Goal: Complete application form: Complete application form

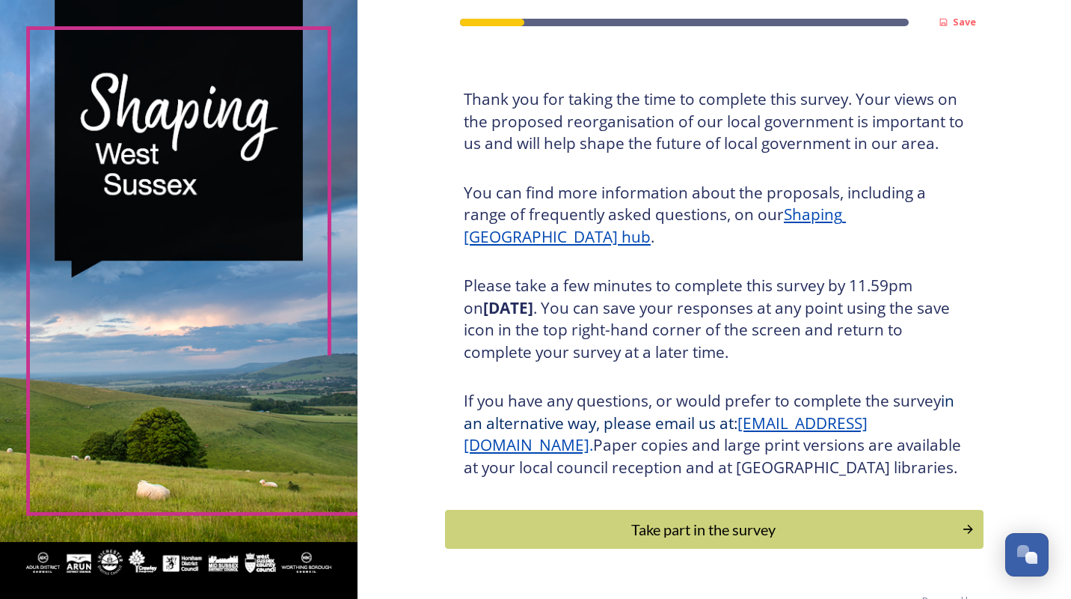
scroll to position [119, 0]
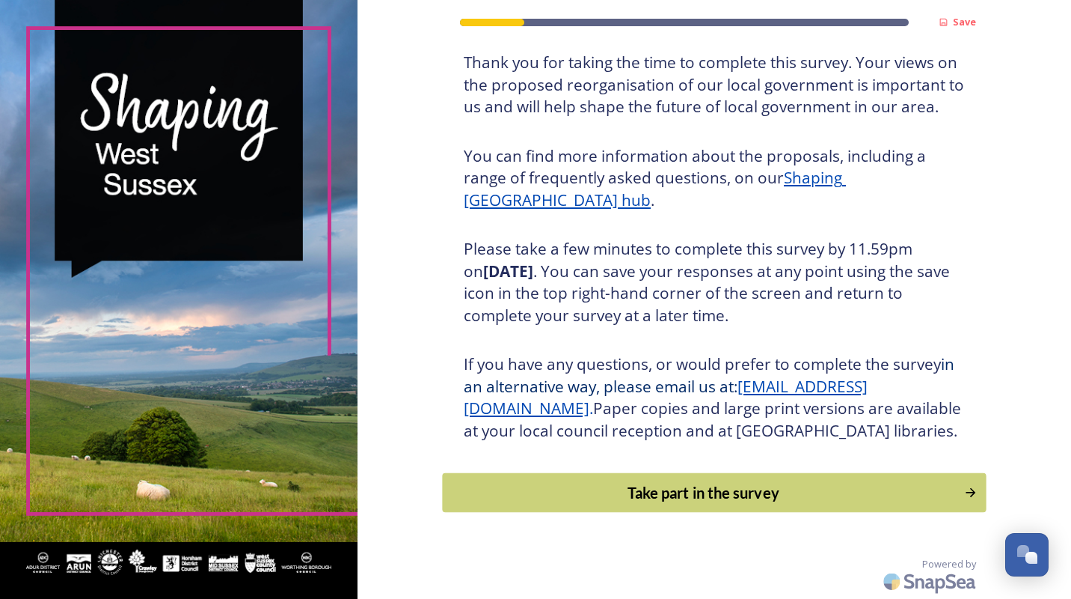
click at [649, 499] on div "Take part in the survey" at bounding box center [704, 492] width 506 height 22
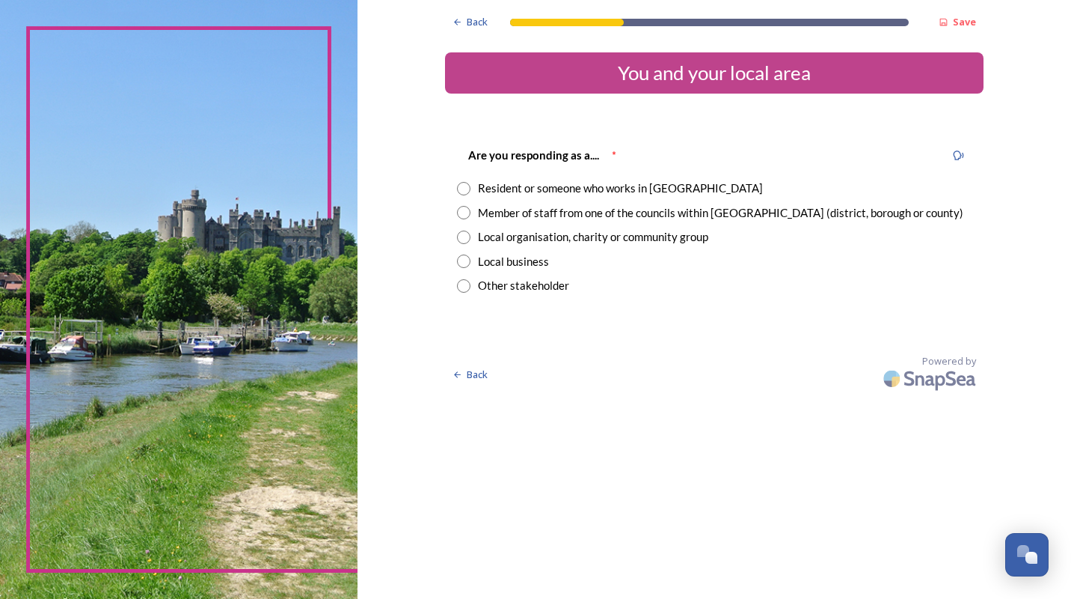
click at [462, 186] on input "radio" at bounding box center [463, 188] width 13 height 13
radio input "true"
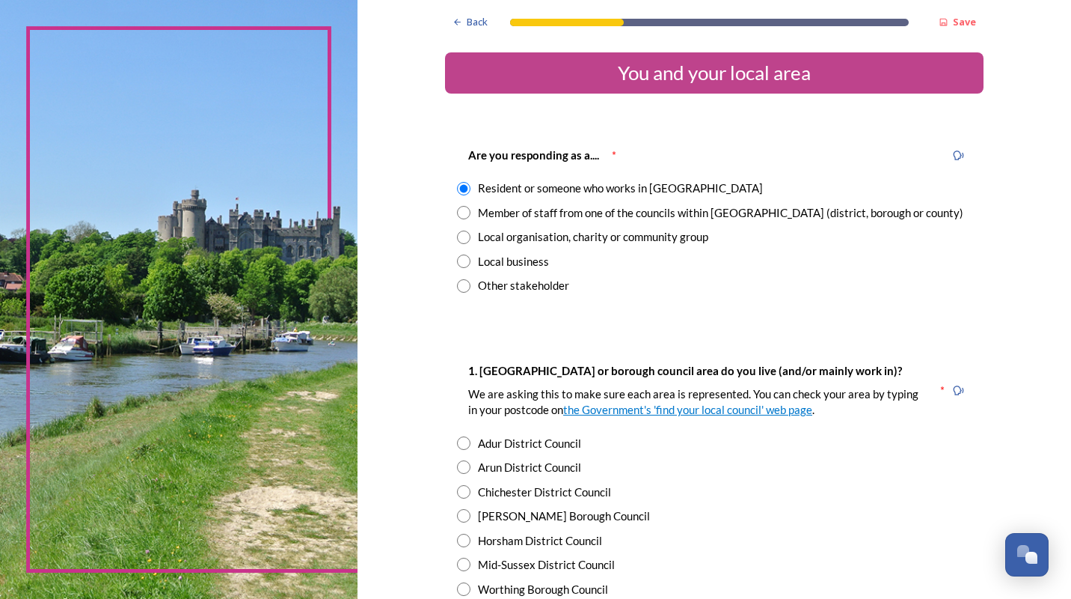
click at [458, 213] on input "radio" at bounding box center [463, 212] width 13 height 13
radio input "true"
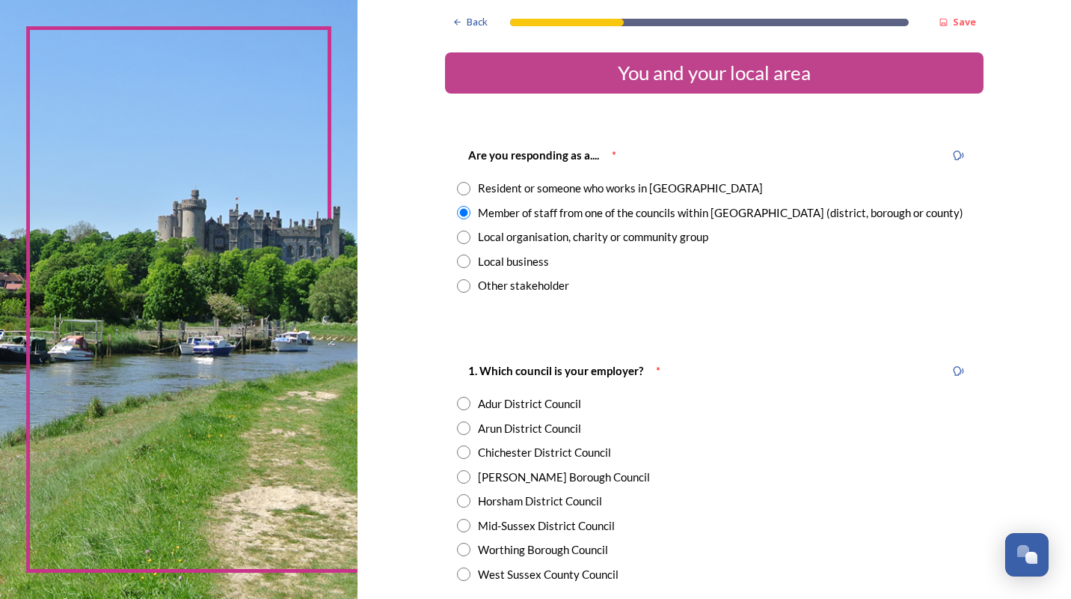
click at [457, 476] on input "radio" at bounding box center [463, 476] width 13 height 13
radio input "true"
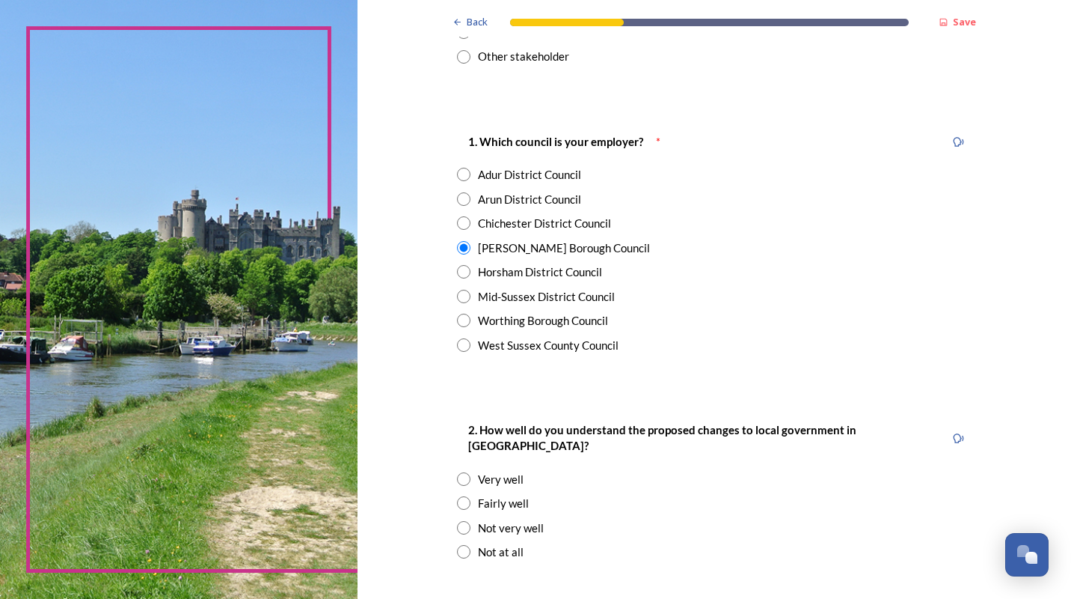
scroll to position [299, 0]
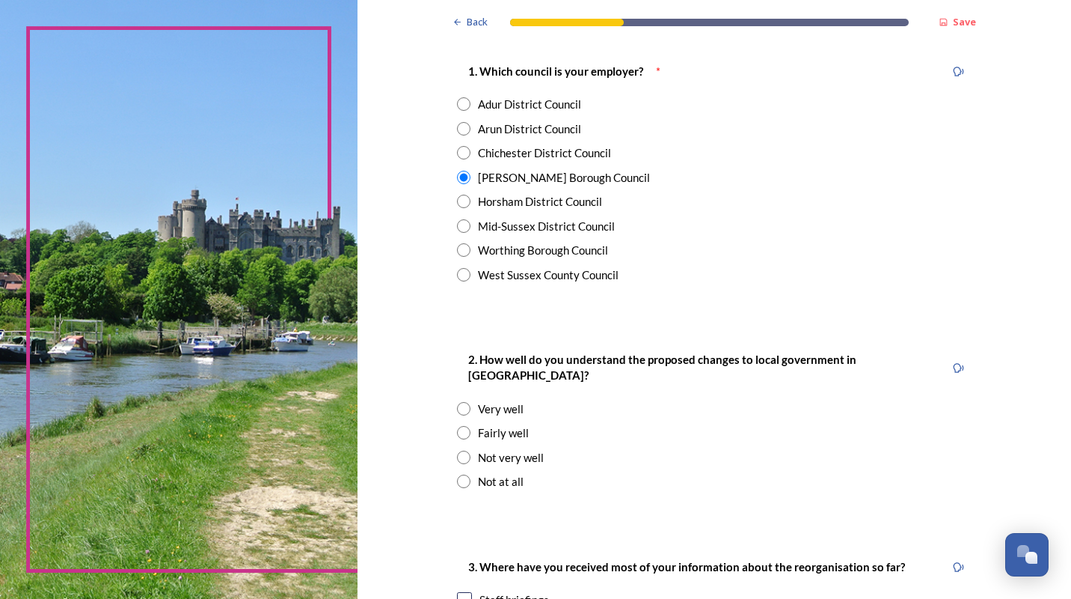
click at [460, 426] on input "radio" at bounding box center [463, 432] width 13 height 13
radio input "true"
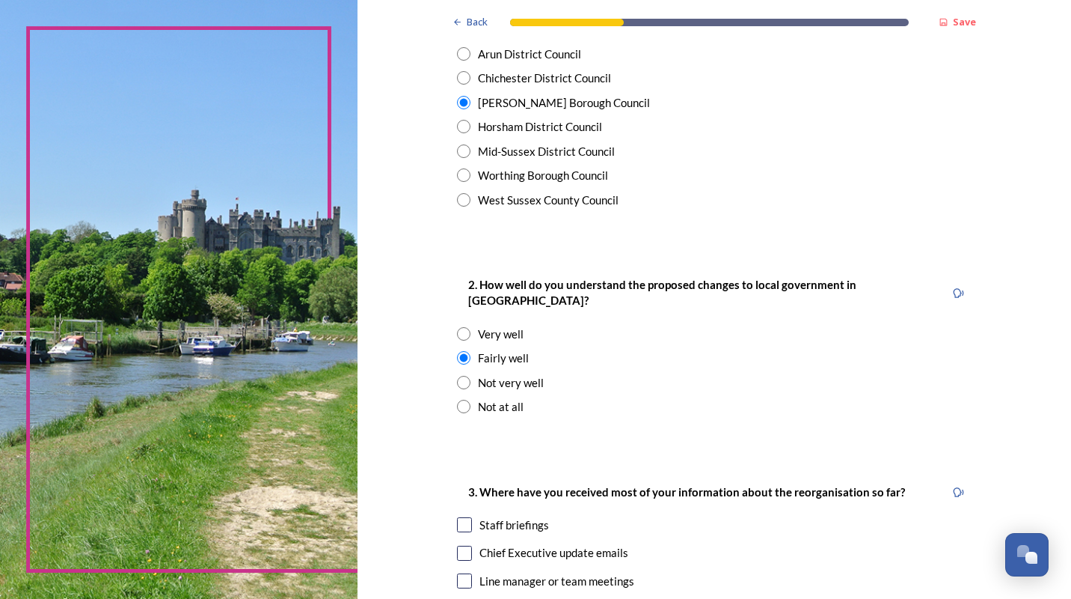
click at [457, 517] on input "checkbox" at bounding box center [464, 524] width 15 height 15
checkbox input "true"
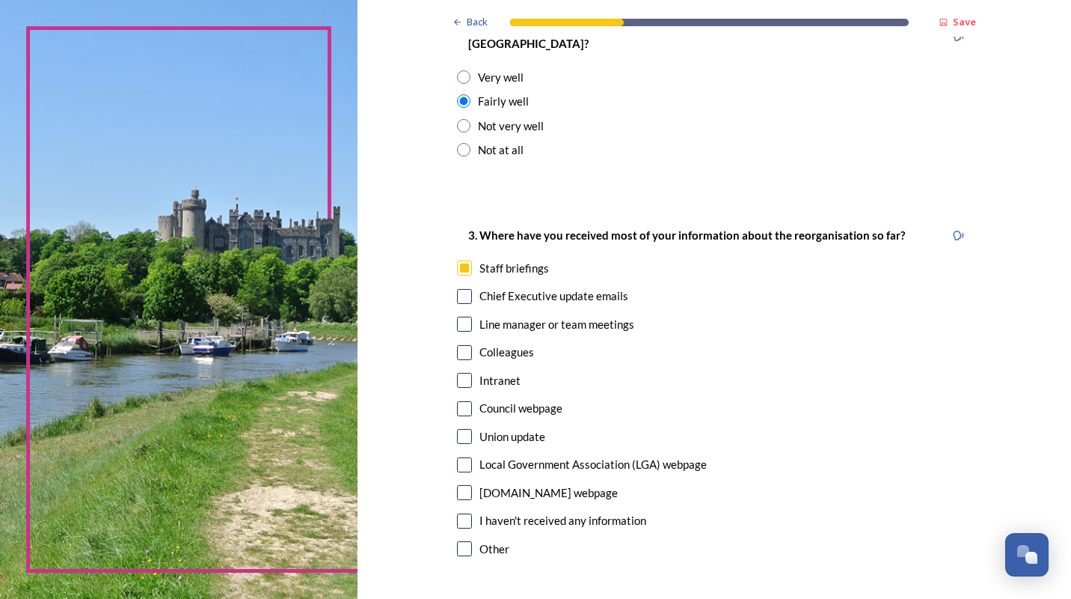
scroll to position [673, 0]
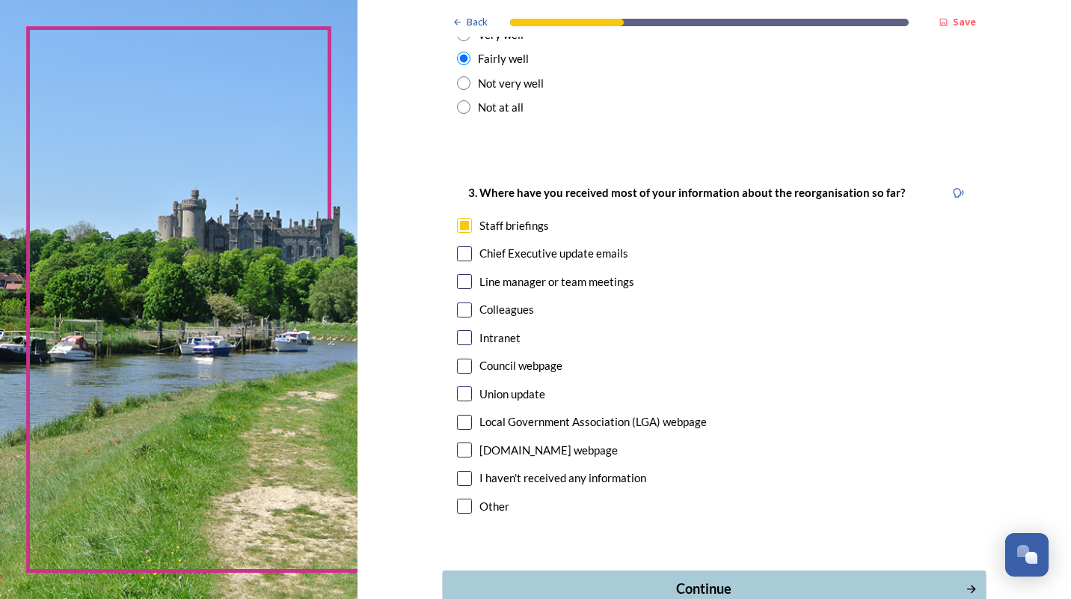
click at [750, 578] on div "Continue" at bounding box center [704, 588] width 507 height 20
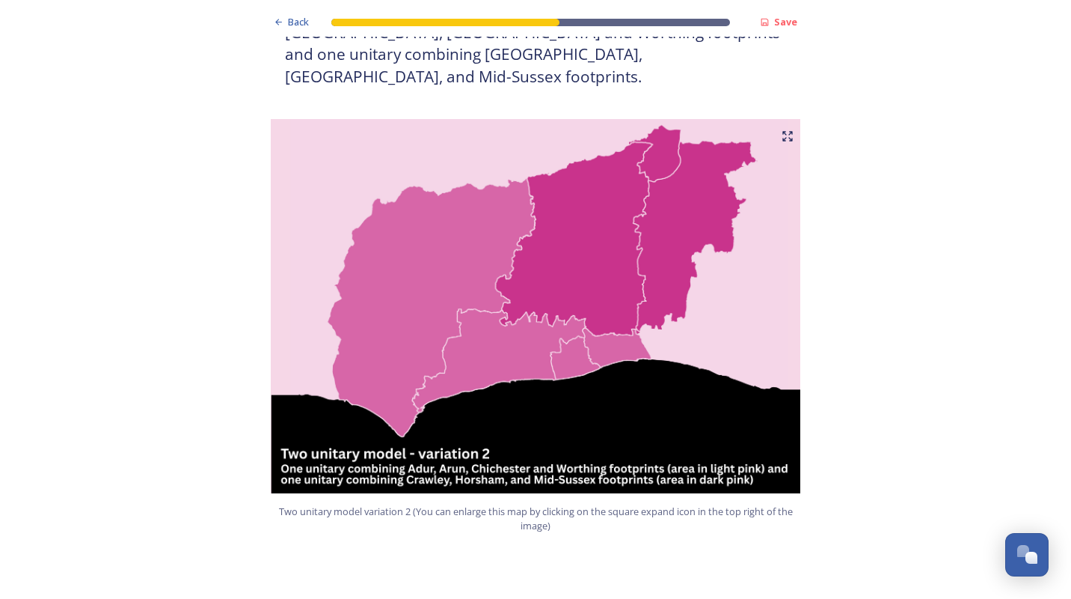
scroll to position [1796, 0]
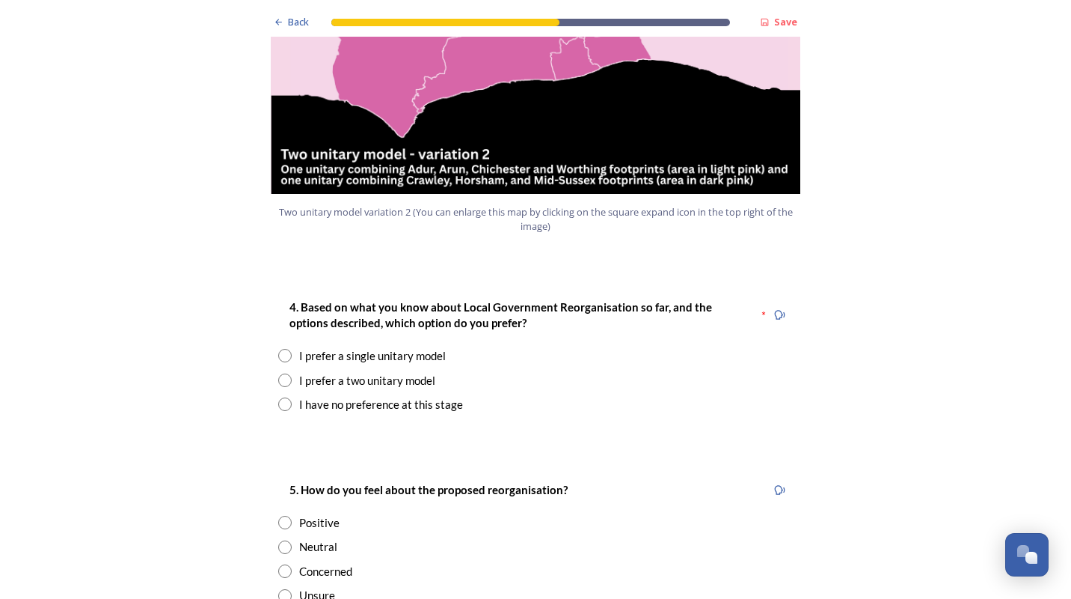
click at [278, 373] on input "radio" at bounding box center [284, 379] width 13 height 13
radio input "true"
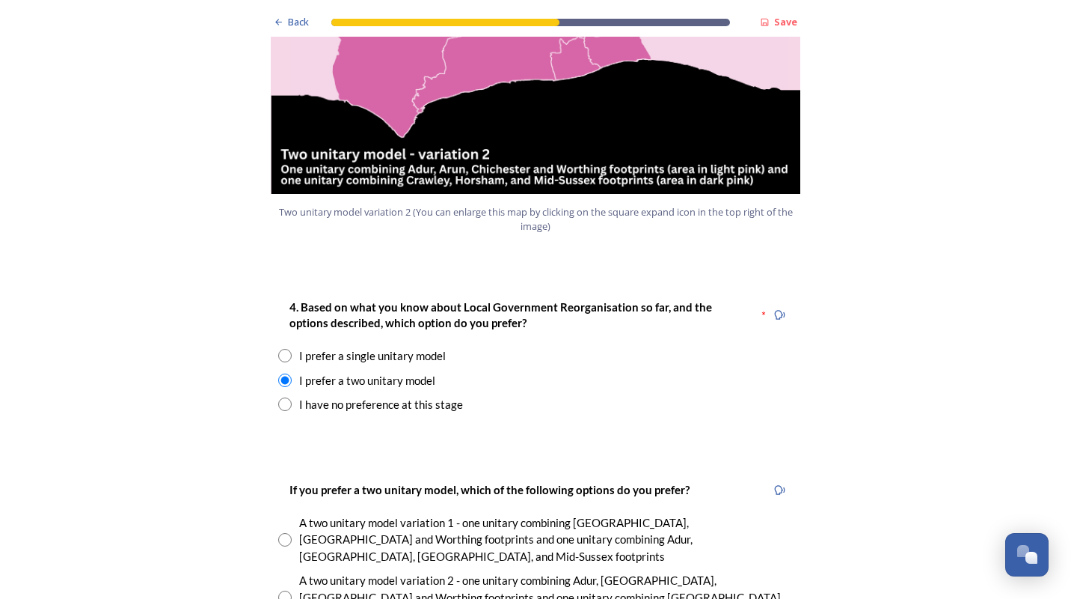
click at [278, 590] on input "radio" at bounding box center [284, 596] width 13 height 13
radio input "true"
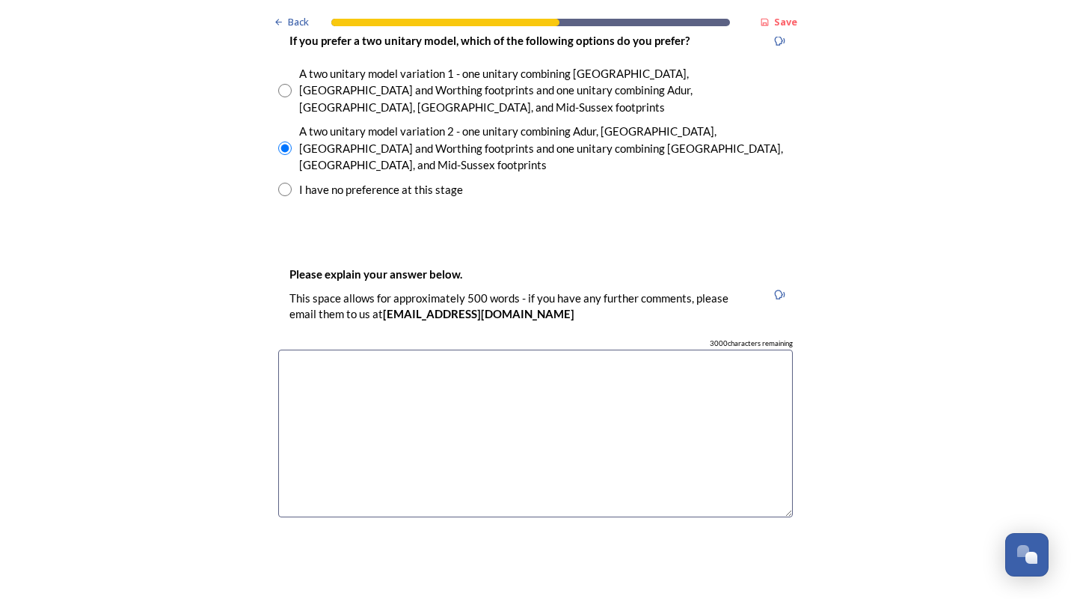
scroll to position [2394, 0]
